Goal: Navigation & Orientation: Find specific page/section

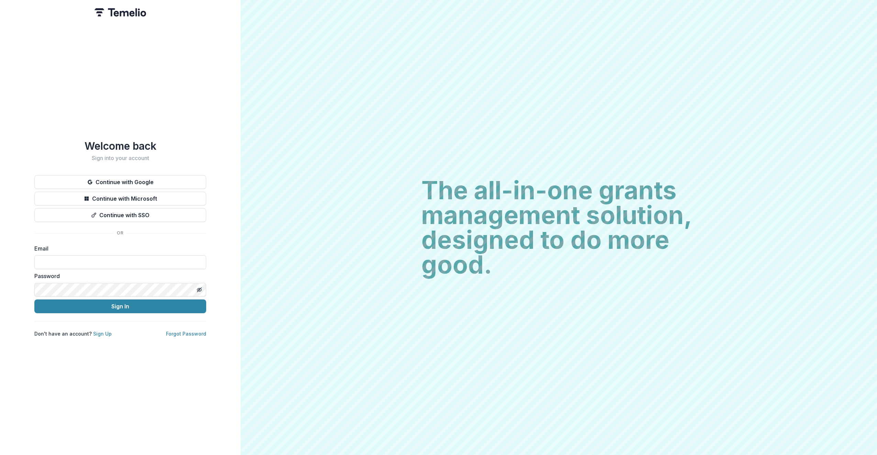
type input "**********"
click at [119, 306] on button "Sign In" at bounding box center [120, 306] width 172 height 14
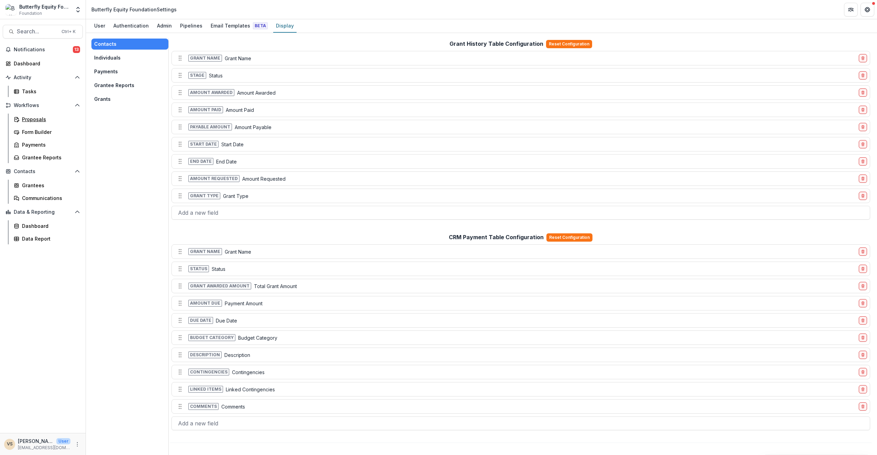
click at [53, 118] on div "Proposals" at bounding box center [49, 119] width 55 height 7
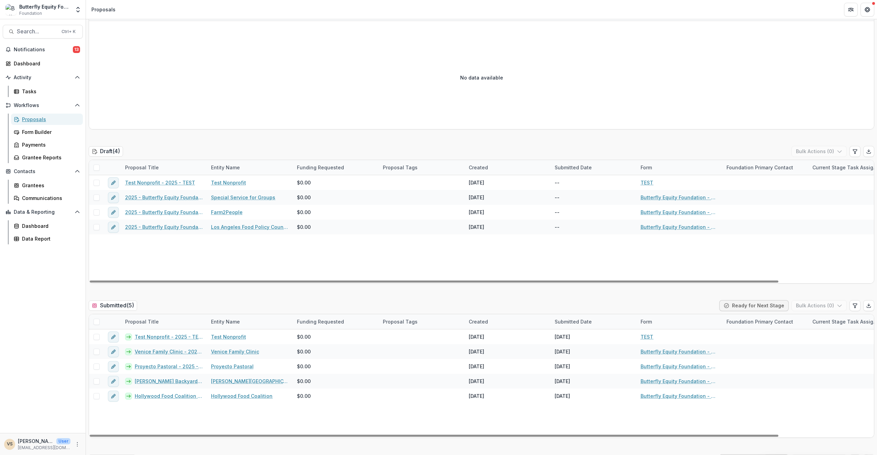
scroll to position [138, 0]
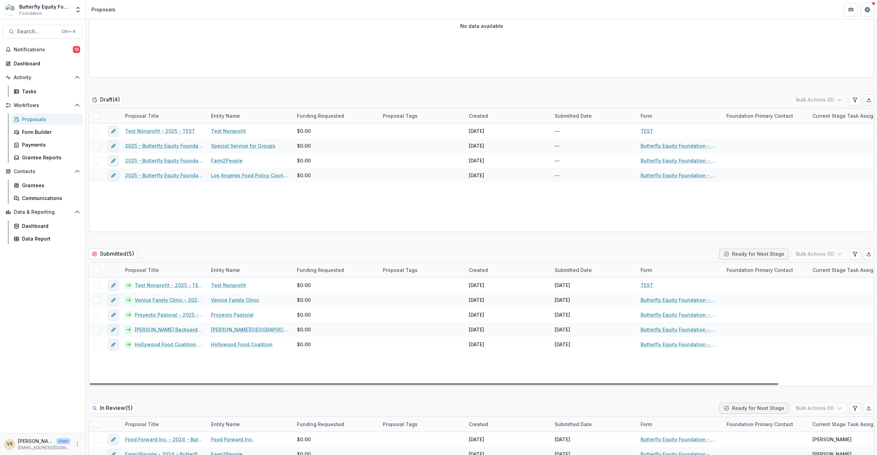
click at [207, 265] on div "Entity Name" at bounding box center [250, 269] width 86 height 15
click at [193, 269] on div "Proposal Title" at bounding box center [164, 269] width 86 height 15
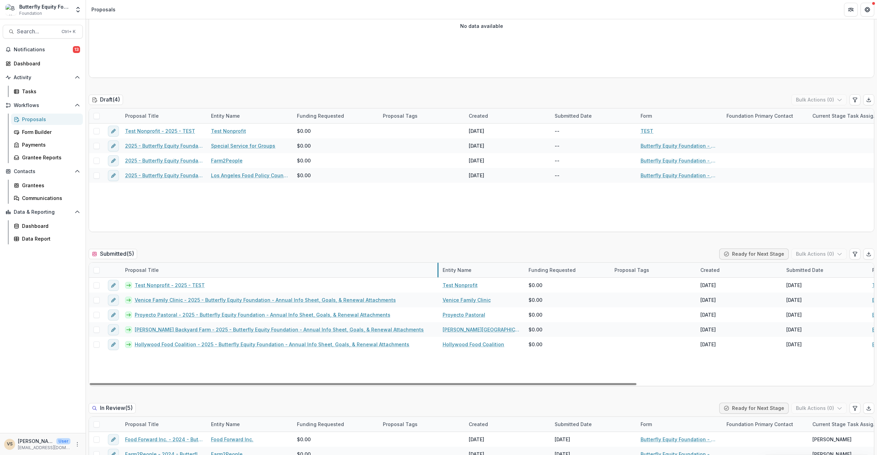
drag, startPoint x: 206, startPoint y: 270, endPoint x: 438, endPoint y: 298, distance: 233.5
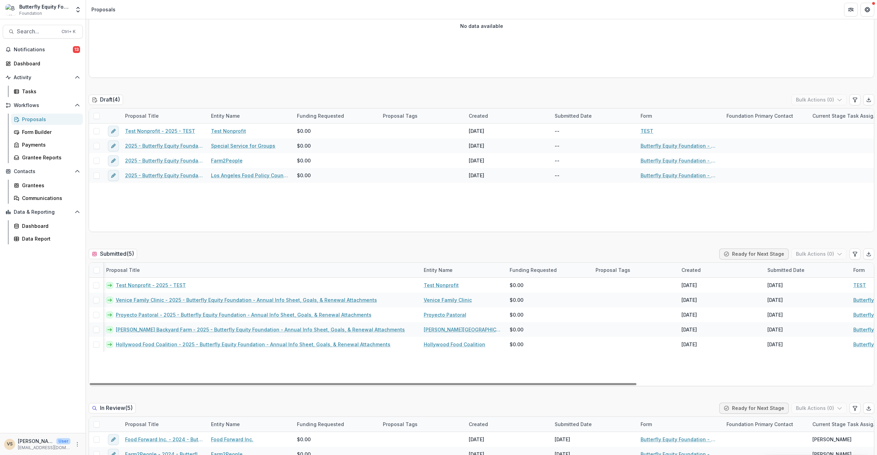
scroll to position [0, 0]
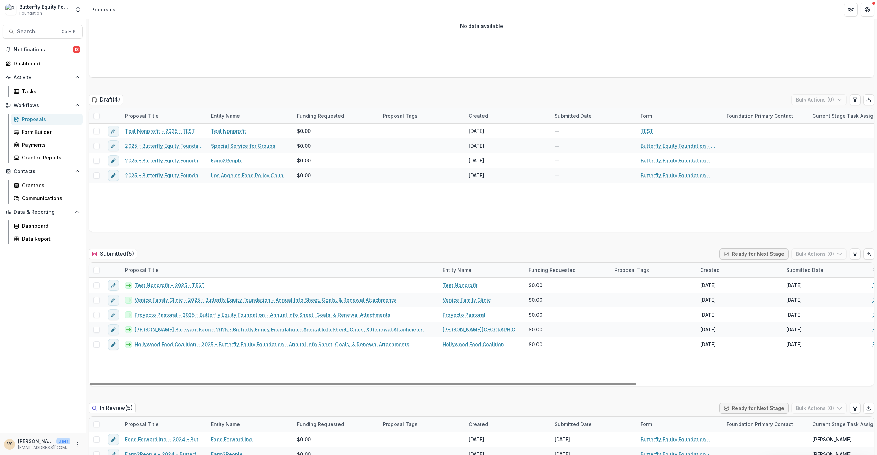
drag, startPoint x: 604, startPoint y: 383, endPoint x: 534, endPoint y: 337, distance: 84.3
click at [534, 383] on div at bounding box center [363, 384] width 547 height 2
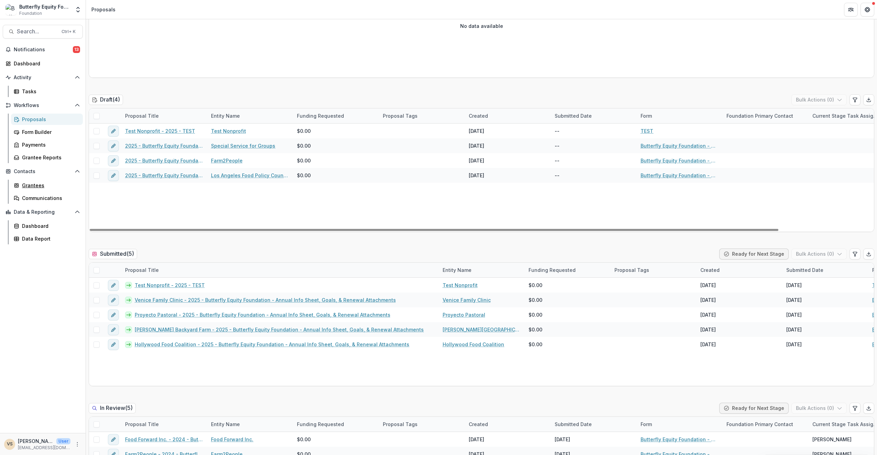
click at [55, 186] on div "Grantees" at bounding box center [49, 185] width 55 height 7
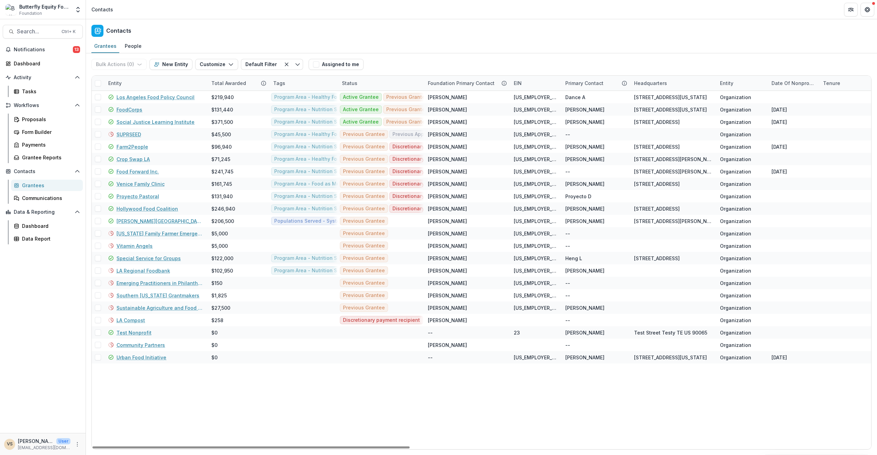
click at [157, 257] on link "Special Service for Groups" at bounding box center [149, 257] width 64 height 7
